Goal: Information Seeking & Learning: Understand process/instructions

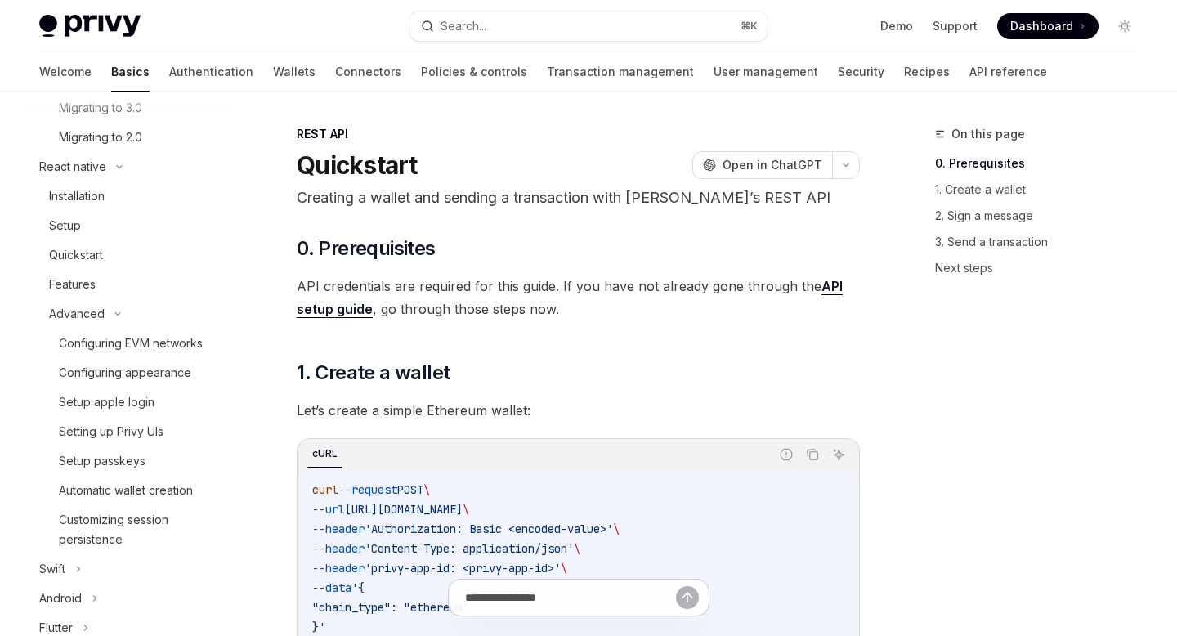
scroll to position [2, 0]
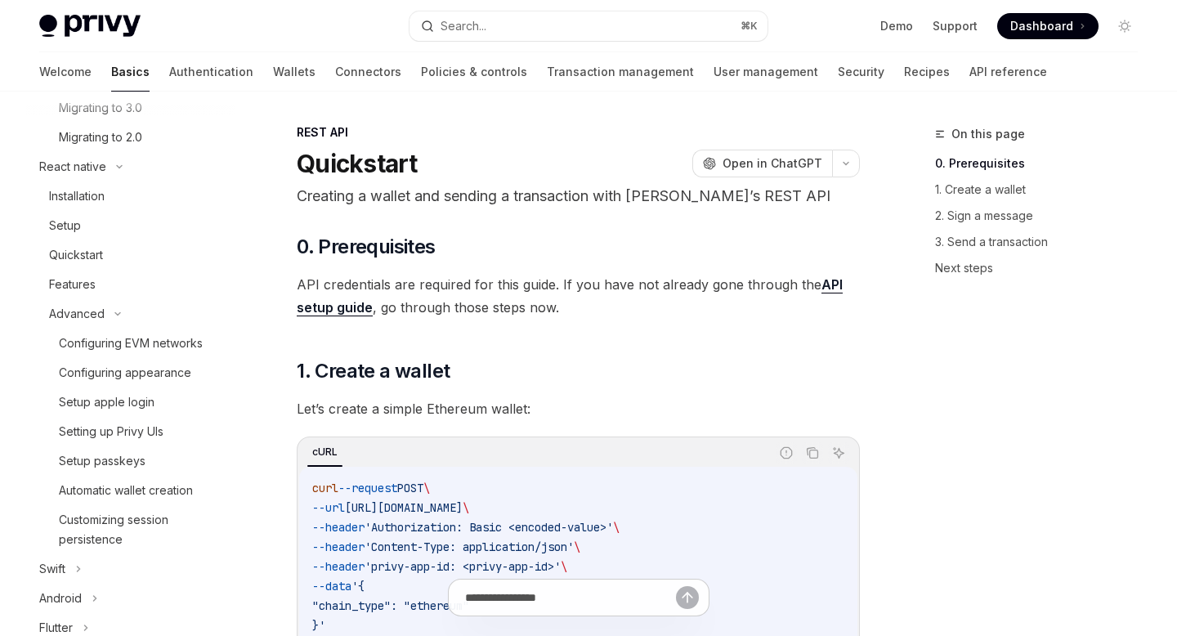
click at [824, 290] on link "API setup guide" at bounding box center [570, 296] width 546 height 40
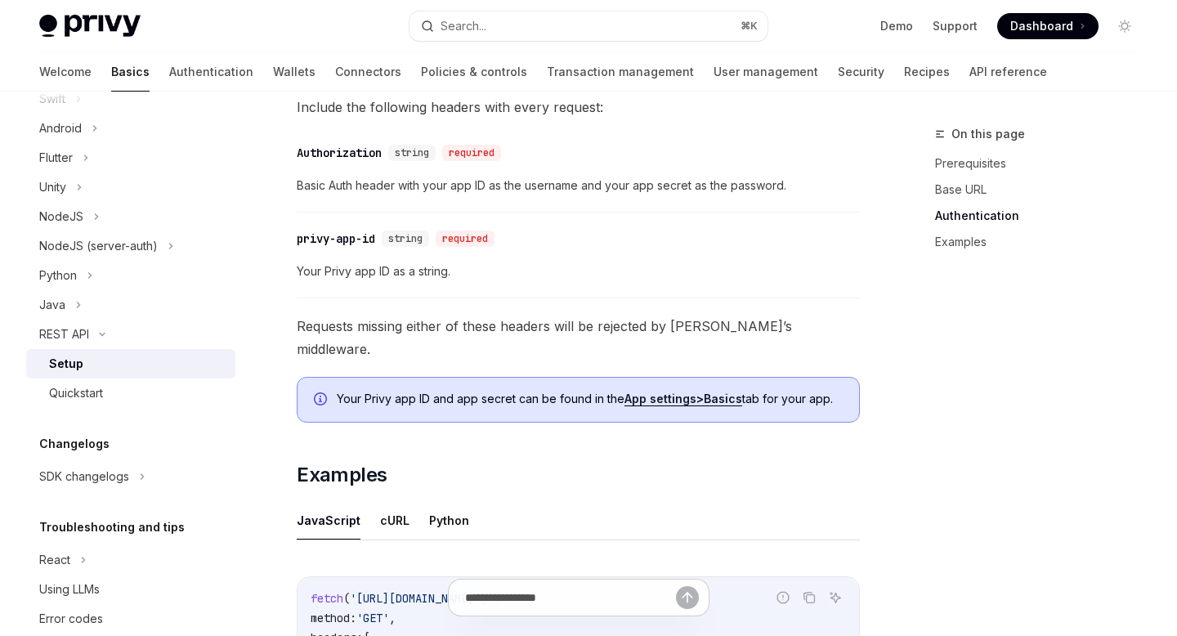
scroll to position [508, 0]
click at [389, 500] on button "cURL" at bounding box center [394, 519] width 29 height 38
click at [337, 500] on button "JavaScript" at bounding box center [329, 519] width 64 height 38
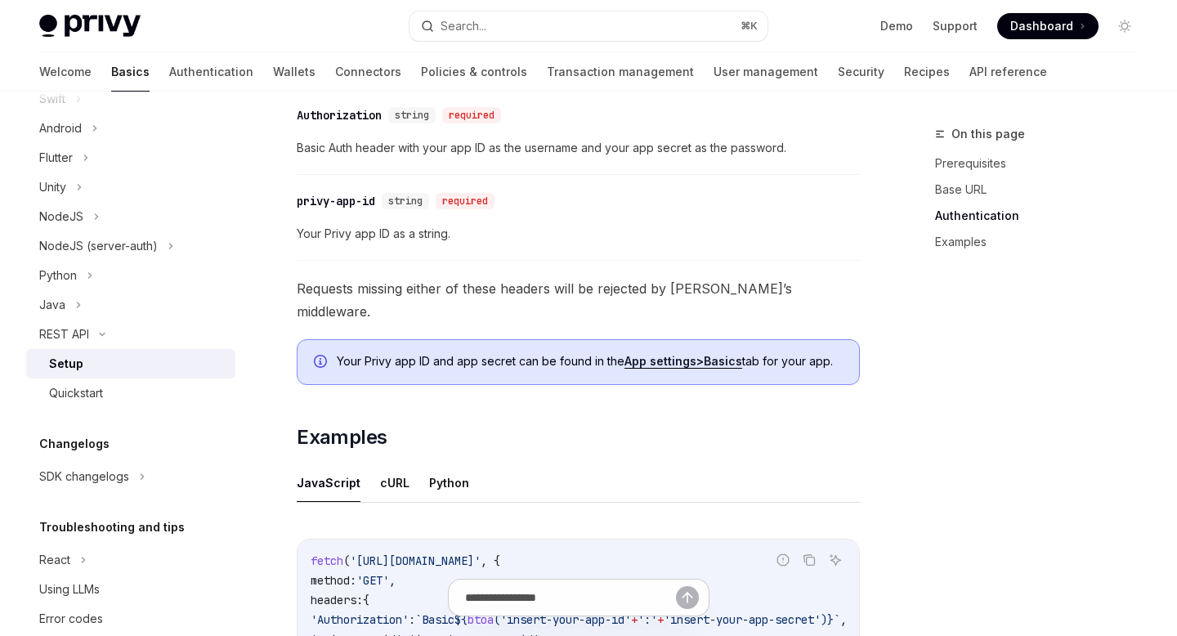
scroll to position [528, 0]
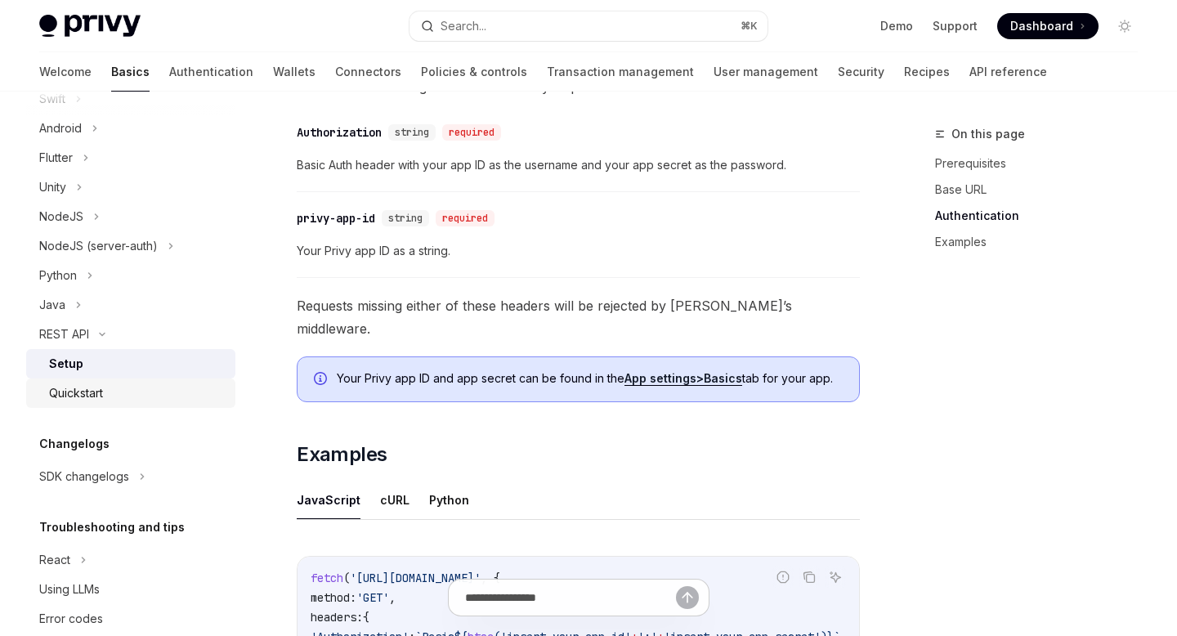
click at [77, 391] on div "Quickstart" at bounding box center [76, 393] width 54 height 20
type textarea "*"
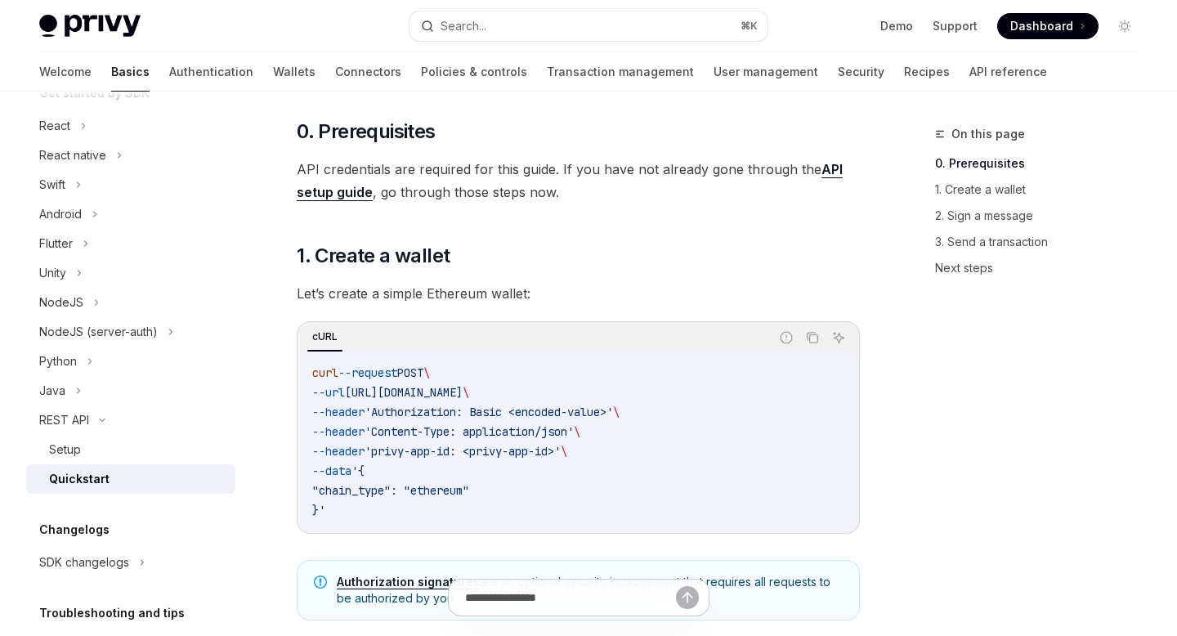
scroll to position [148, 0]
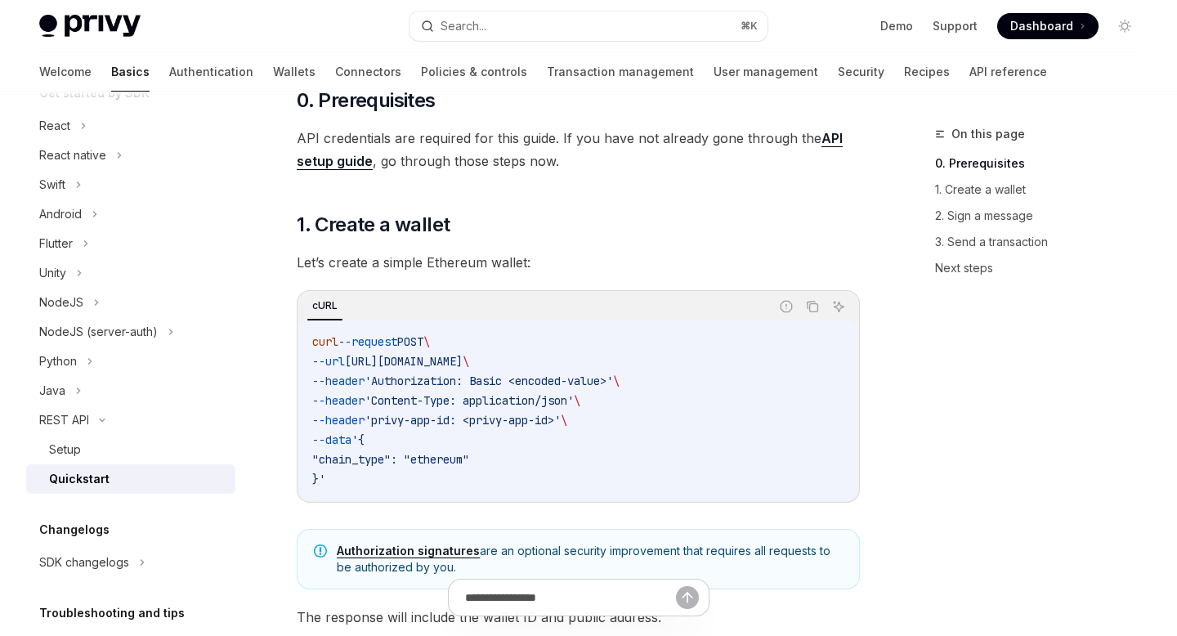
click at [401, 440] on code "curl --request POST \ --url [URL][DOMAIN_NAME] \ --header 'Authorization: Basic…" at bounding box center [578, 410] width 532 height 157
click at [391, 479] on code "curl --request POST \ --url [URL][DOMAIN_NAME] \ --header 'Authorization: Basic…" at bounding box center [578, 410] width 532 height 157
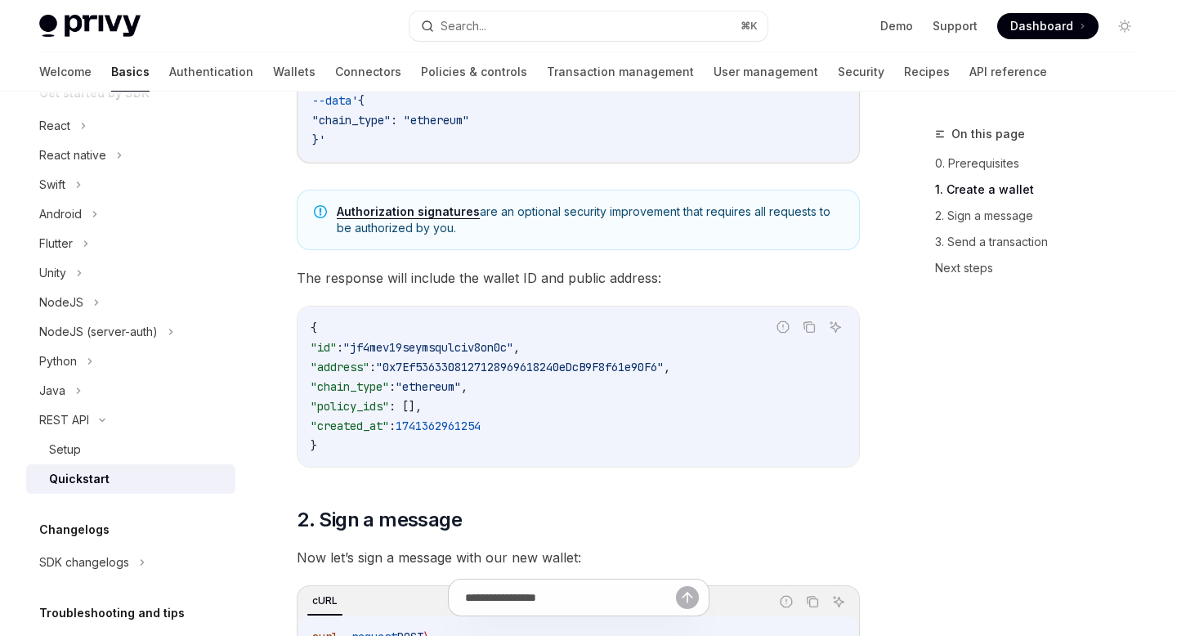
scroll to position [503, 0]
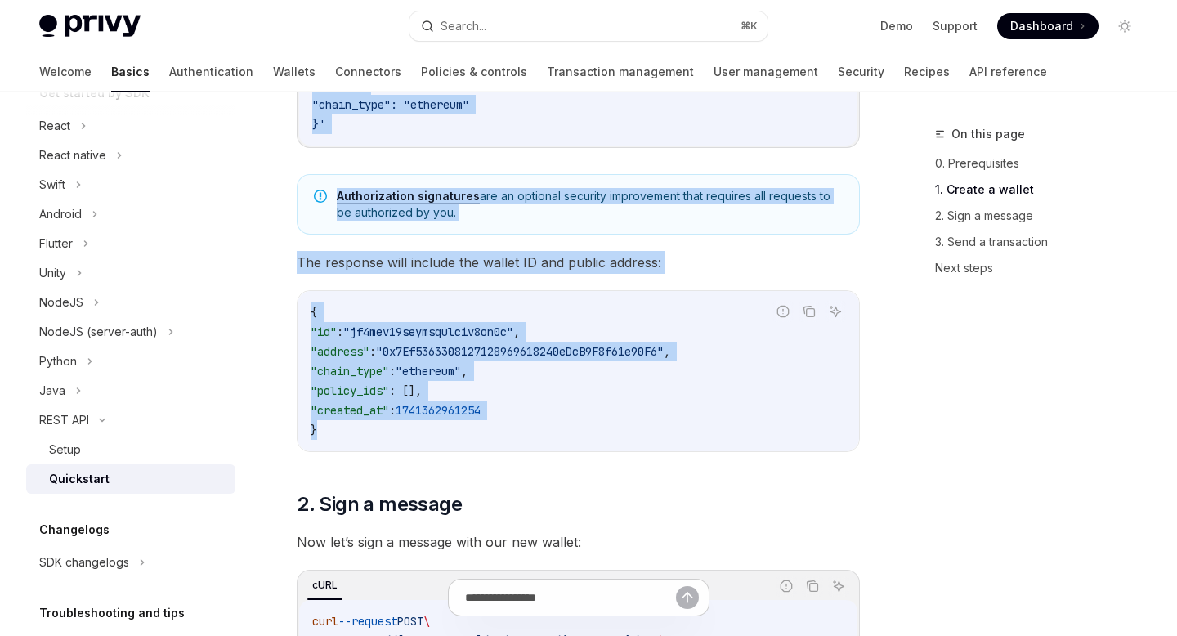
drag, startPoint x: 324, startPoint y: 435, endPoint x: 320, endPoint y: 108, distance: 326.9
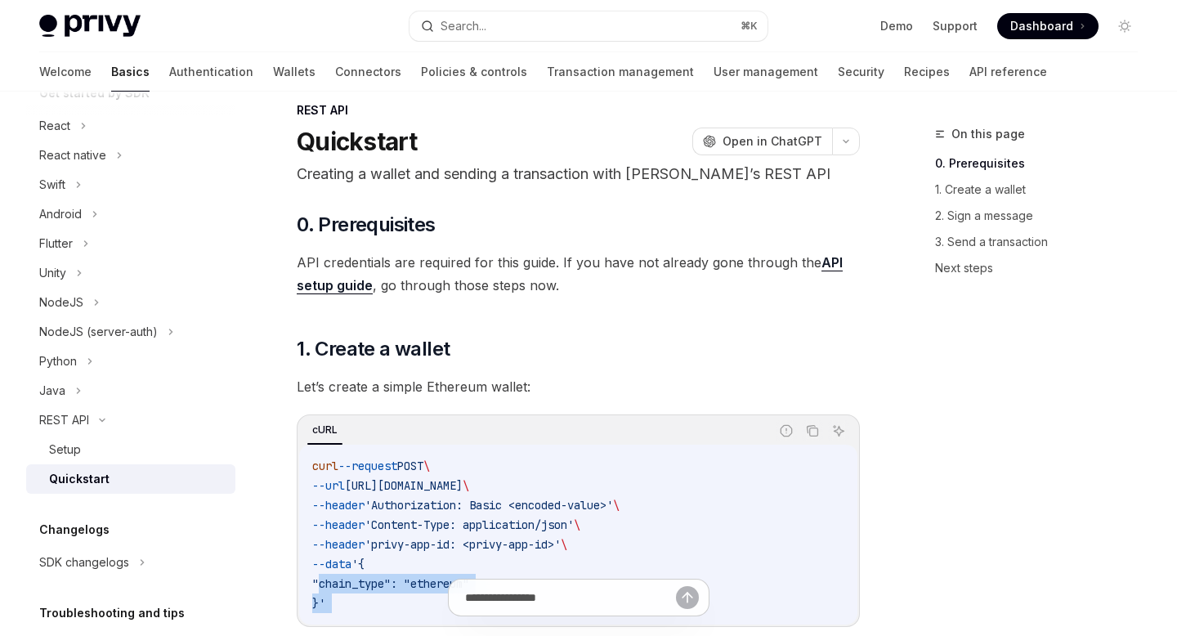
scroll to position [23, 0]
click at [301, 343] on span "1. Create a wallet" at bounding box center [373, 350] width 153 height 26
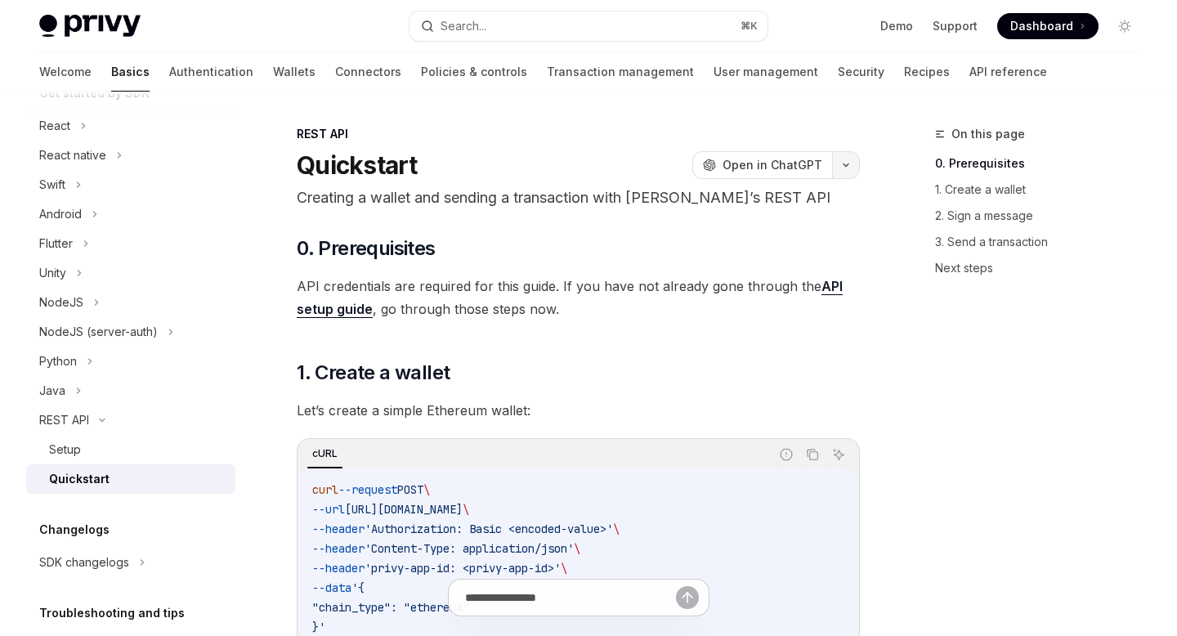
click at [842, 163] on icon "button" at bounding box center [846, 165] width 20 height 7
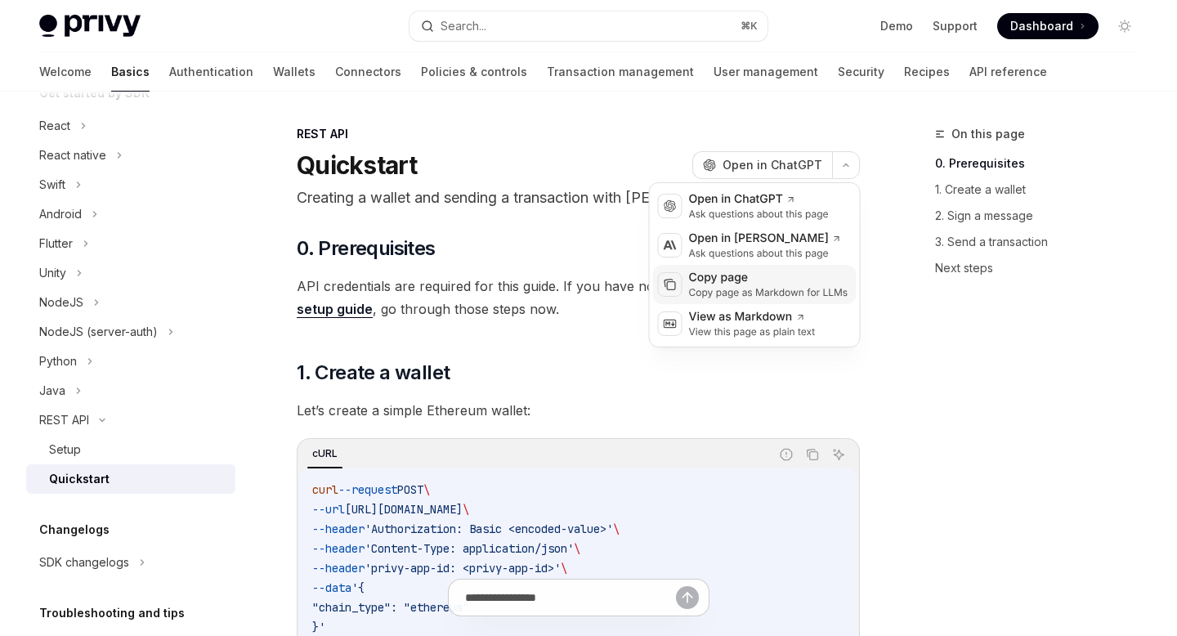
click at [735, 286] on div "Copy page as Markdown for LLMs" at bounding box center [768, 292] width 159 height 13
